Goal: Navigation & Orientation: Understand site structure

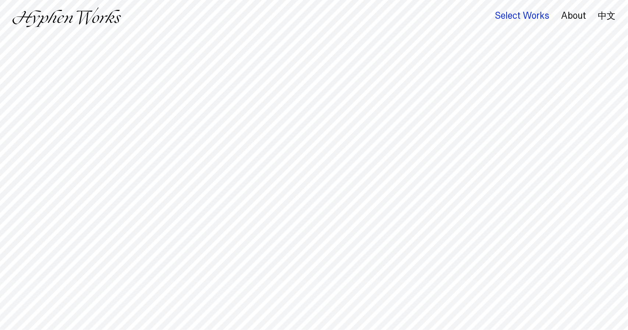
click at [520, 11] on div "Select Works" at bounding box center [522, 16] width 54 height 10
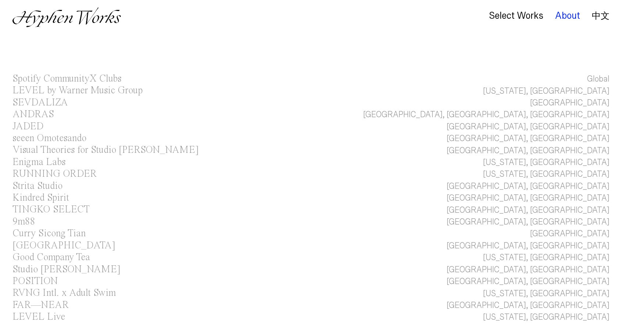
click at [564, 19] on div "About" at bounding box center [567, 16] width 25 height 10
